Goal: Transaction & Acquisition: Purchase product/service

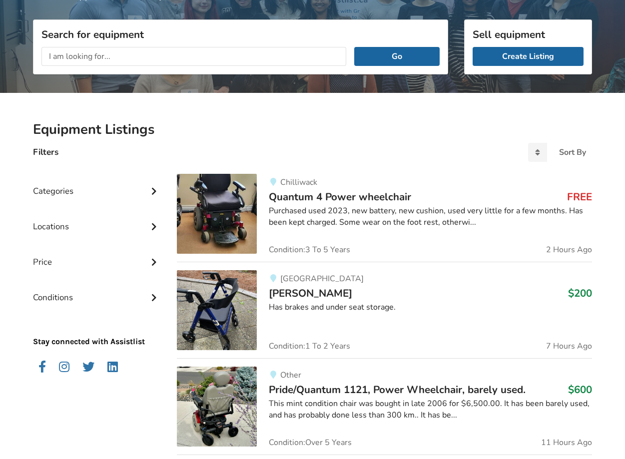
scroll to position [121, 0]
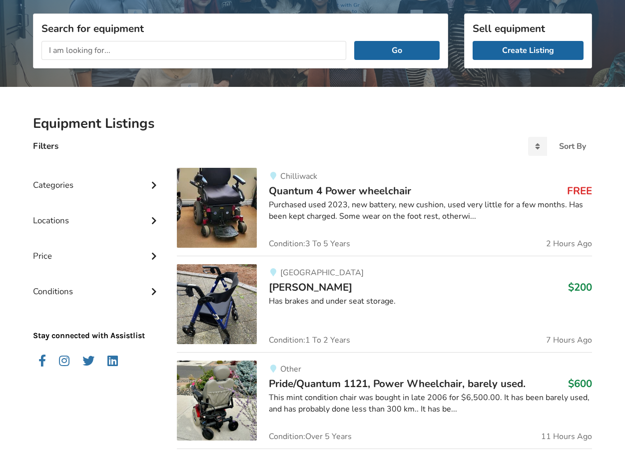
click at [310, 190] on span "Quantum 4 Power wheelchair" at bounding box center [340, 191] width 142 height 14
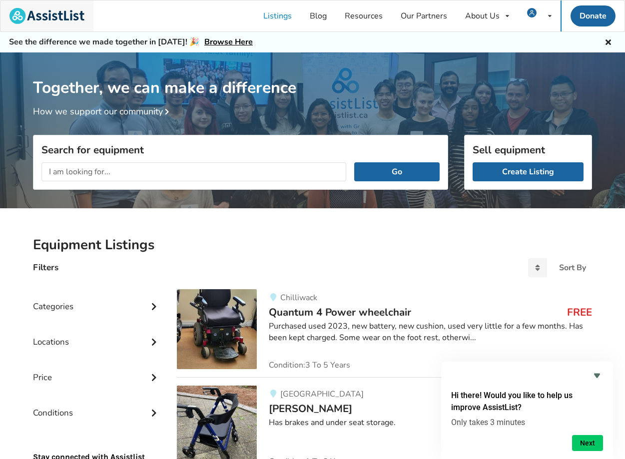
click at [51, 19] on img at bounding box center [46, 16] width 75 height 16
